Goal: Information Seeking & Learning: Compare options

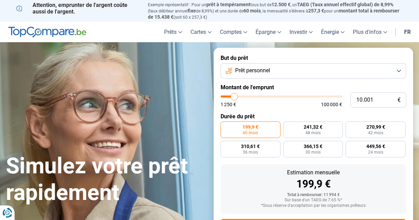
type input "77.500"
type input "77500"
click at [312, 97] on input "range" at bounding box center [282, 97] width 122 height 2
radio input "false"
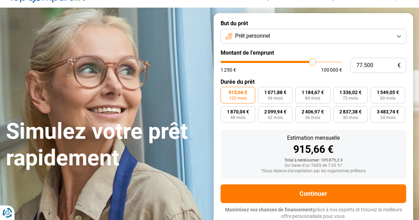
scroll to position [35, 0]
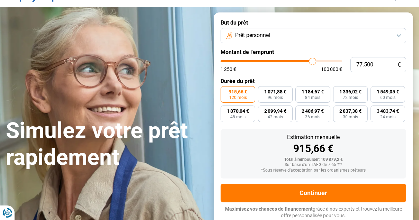
type input "65.250"
type input "65250"
click at [298, 62] on input "range" at bounding box center [282, 61] width 122 height 2
type input "61.500"
type input "61500"
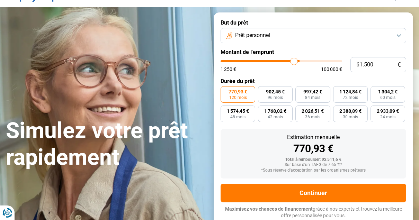
click at [294, 62] on input "range" at bounding box center [282, 61] width 122 height 2
click at [291, 62] on input "range" at bounding box center [282, 61] width 122 height 2
type input "56.750"
type input "56750"
click at [288, 62] on input "range" at bounding box center [282, 61] width 122 height 2
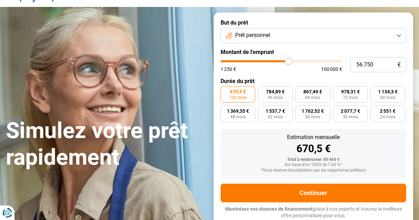
click at [284, 62] on input "range" at bounding box center [282, 61] width 122 height 2
type input "53.250"
type input "53250"
type input "53.500"
type input "53500"
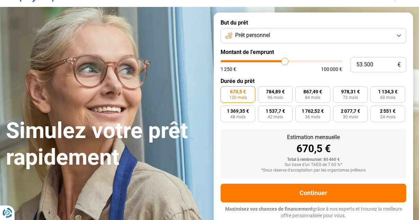
click at [285, 62] on input "range" at bounding box center [282, 61] width 122 height 2
click at [281, 61] on input "range" at bounding box center [282, 61] width 122 height 2
type input "49.750"
type input "49750"
click at [280, 61] on input "range" at bounding box center [282, 61] width 122 height 2
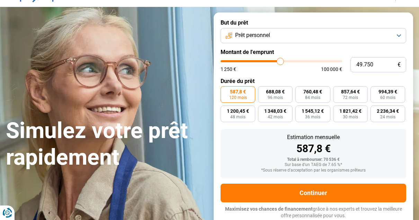
click at [278, 61] on input "range" at bounding box center [282, 61] width 122 height 2
click at [277, 61] on input "range" at bounding box center [282, 61] width 122 height 2
click at [277, 62] on input "range" at bounding box center [282, 61] width 122 height 2
type input "45.250"
type input "45250"
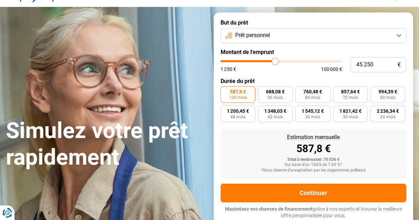
click at [275, 62] on input "range" at bounding box center [282, 61] width 122 height 2
click at [272, 62] on input "range" at bounding box center [282, 61] width 122 height 2
type input "41.250"
type input "41250"
click at [270, 62] on input "range" at bounding box center [282, 61] width 122 height 2
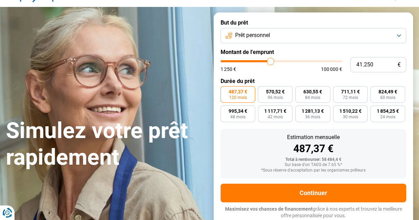
click at [267, 62] on input "range" at bounding box center [282, 61] width 122 height 2
type input "35.500"
type input "35500"
click at [263, 62] on input "range" at bounding box center [282, 61] width 122 height 2
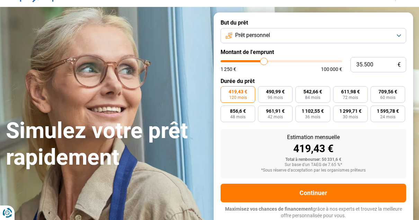
type input "31.000"
type input "31000"
click at [259, 62] on input "range" at bounding box center [282, 61] width 122 height 2
type input "25.500"
type input "25500"
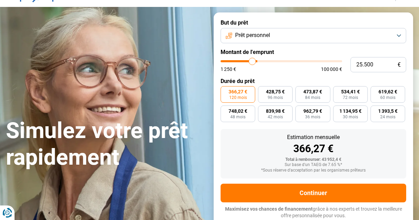
click at [252, 61] on input "range" at bounding box center [282, 61] width 122 height 2
click at [248, 61] on input "range" at bounding box center [282, 61] width 122 height 2
type input "21.500"
type input "21500"
click at [248, 61] on input "range" at bounding box center [282, 61] width 122 height 2
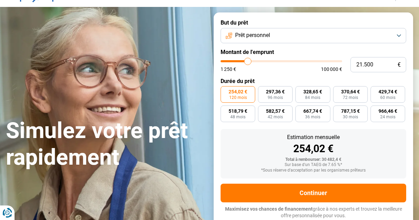
click at [244, 62] on input "range" at bounding box center [282, 61] width 122 height 2
type input "17.750"
type input "17750"
click at [243, 62] on input "range" at bounding box center [282, 61] width 122 height 2
radio input "true"
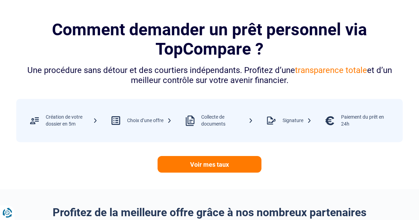
scroll to position [335, 0]
